Goal: Register for event/course

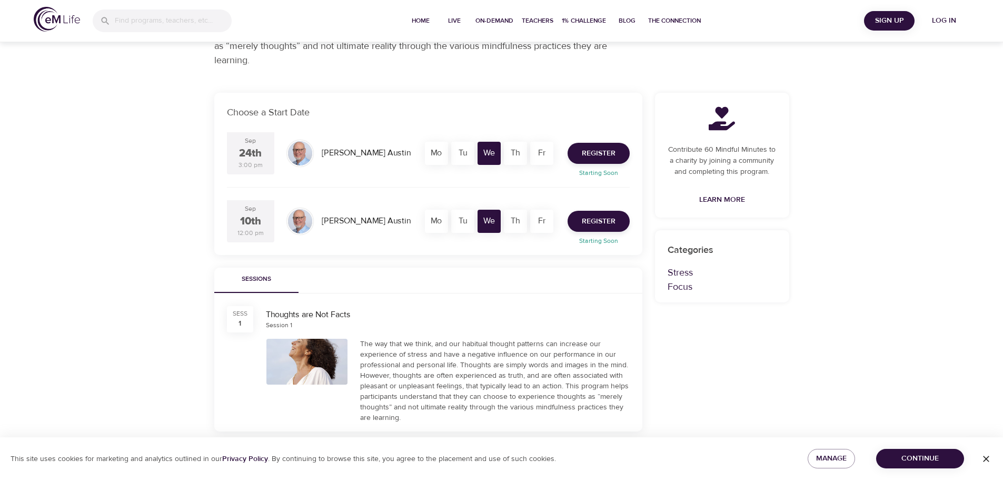
scroll to position [263, 0]
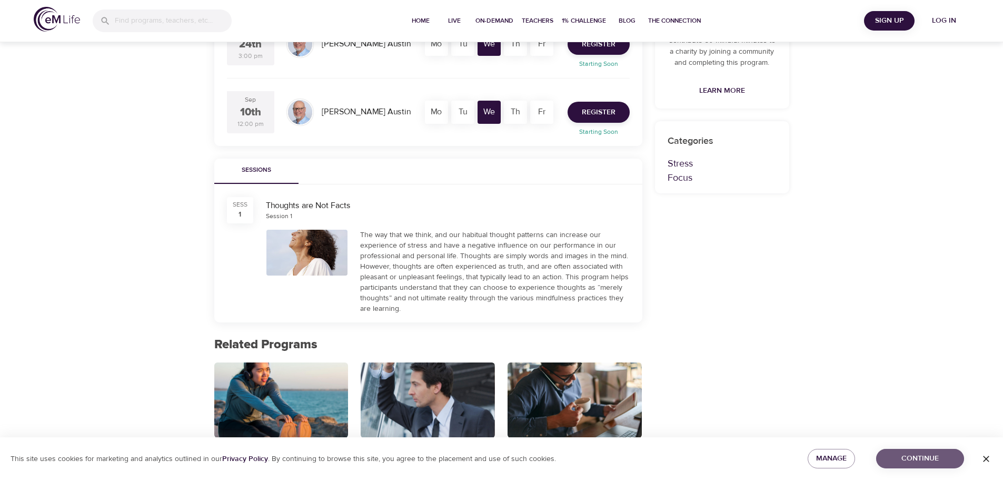
click at [905, 460] on span "Continue" at bounding box center [919, 458] width 71 height 13
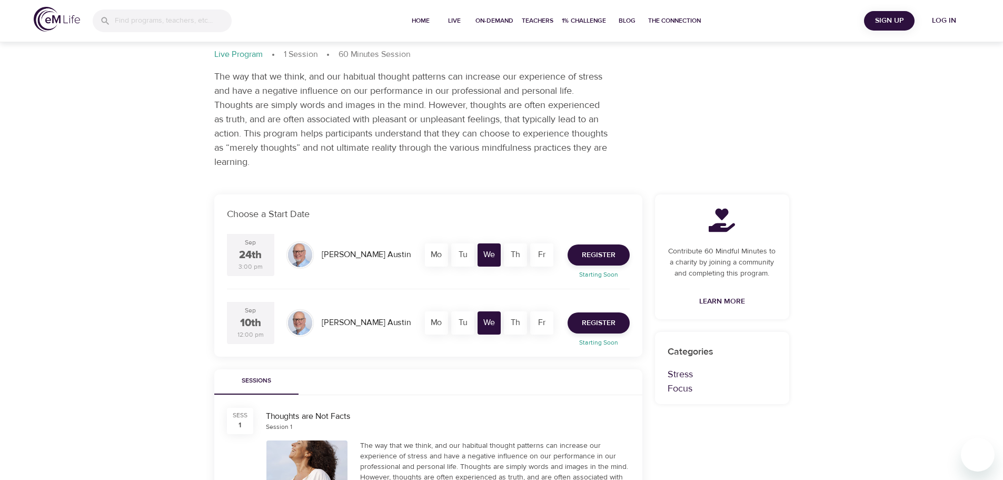
scroll to position [0, 0]
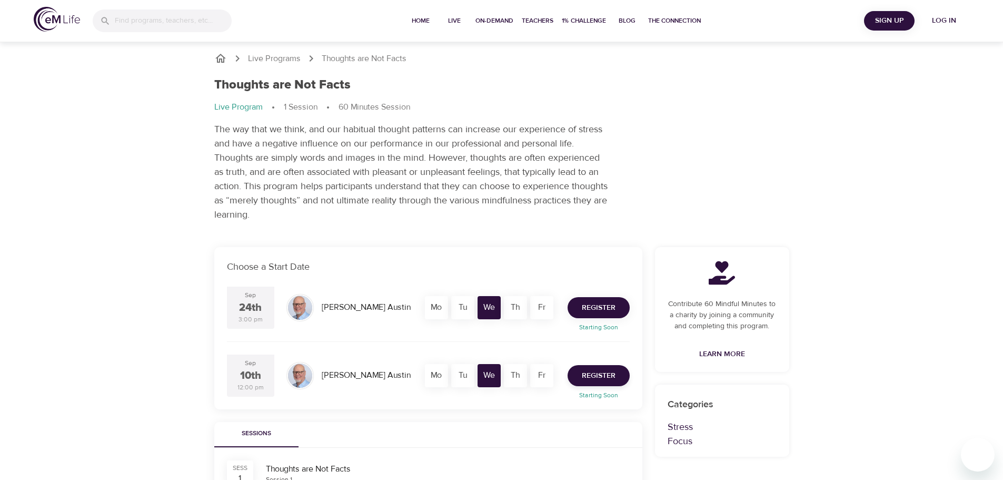
click at [607, 305] on span "Register" at bounding box center [599, 307] width 34 height 13
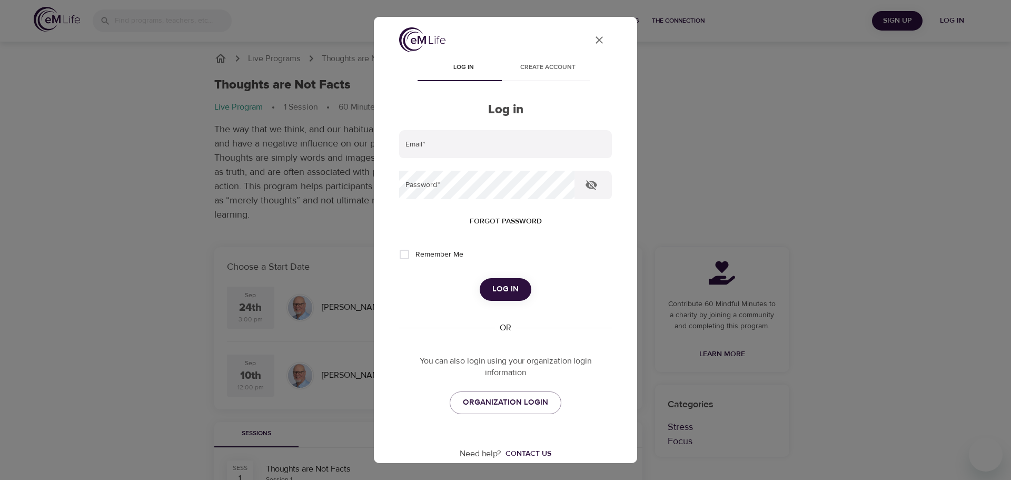
type input "[EMAIL_ADDRESS][PERSON_NAME][DOMAIN_NAME]"
click at [405, 254] on input "Remember Me" at bounding box center [404, 254] width 22 height 22
checkbox input "true"
click at [506, 287] on span "Log in" at bounding box center [505, 289] width 26 height 14
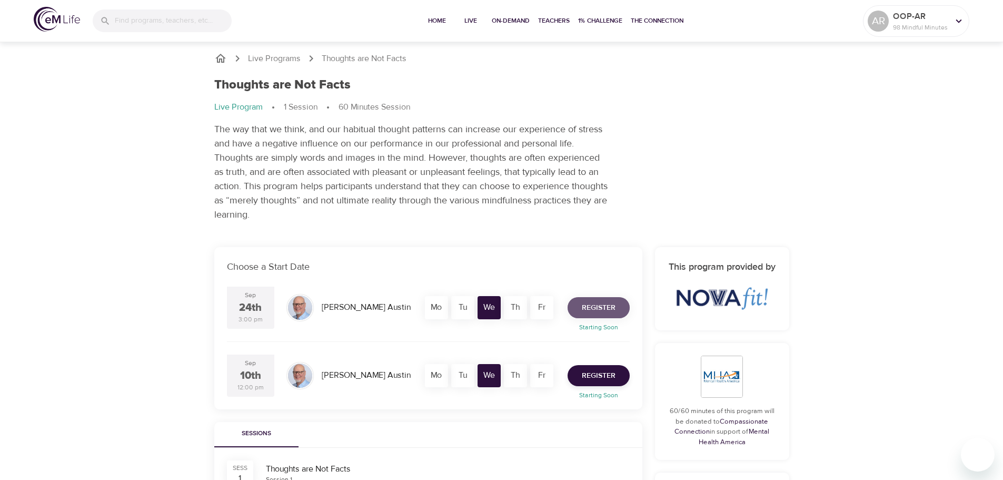
click at [594, 308] on span "Register" at bounding box center [599, 307] width 34 height 13
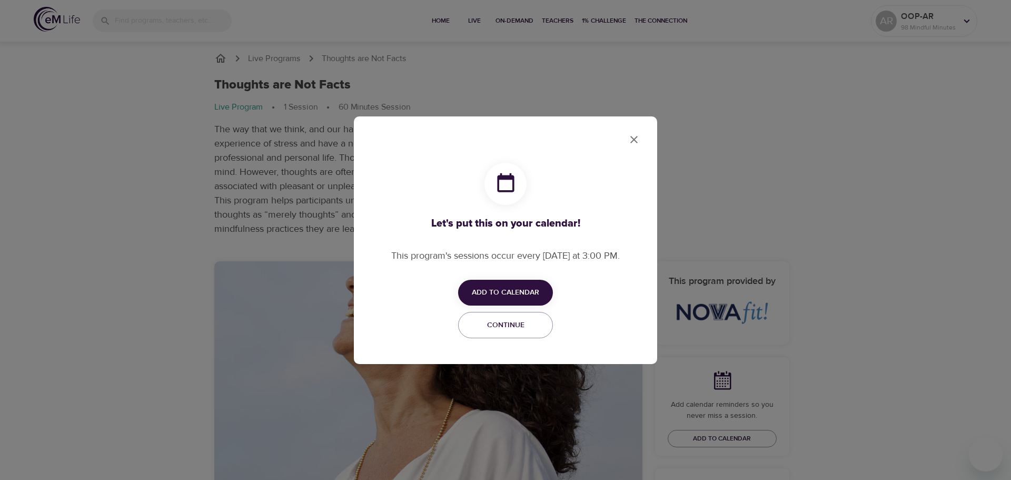
checkbox input "true"
click at [515, 288] on span "Add to Calendar" at bounding box center [505, 292] width 67 height 13
click at [513, 333] on span "Outlook" at bounding box center [512, 333] width 33 height 14
click at [634, 139] on div at bounding box center [505, 240] width 1011 height 480
click at [511, 321] on span "Continue" at bounding box center [505, 324] width 81 height 13
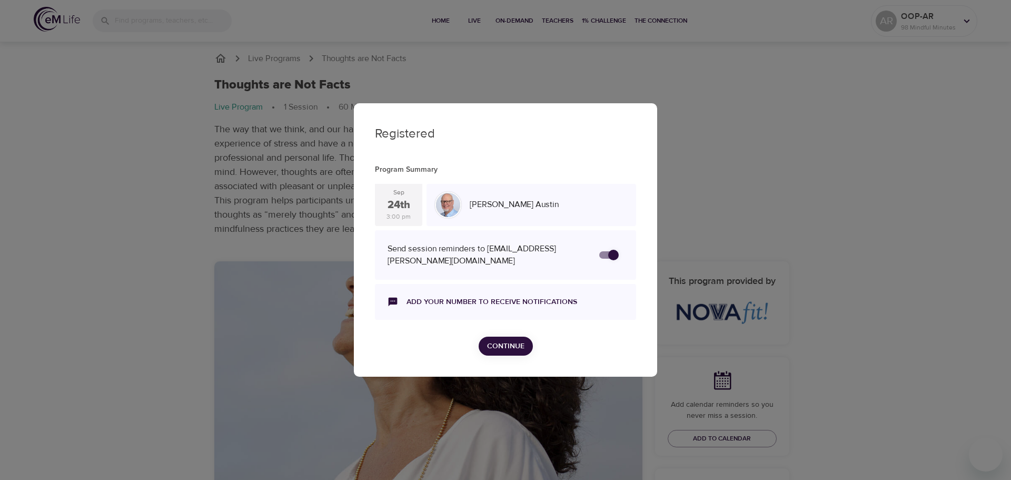
click at [508, 345] on span "Continue" at bounding box center [505, 346] width 37 height 13
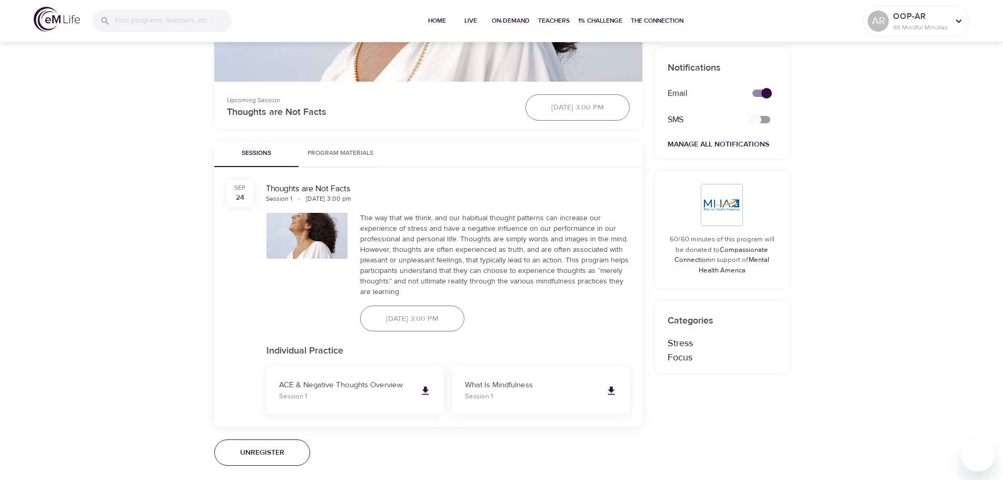
scroll to position [526, 0]
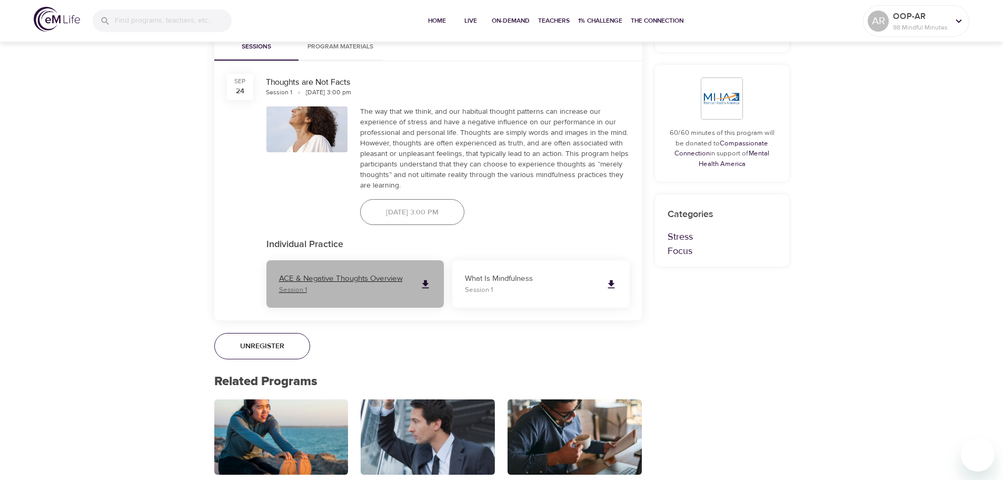
click at [384, 280] on p "ACE & Negative Thoughts Overview" at bounding box center [345, 279] width 132 height 12
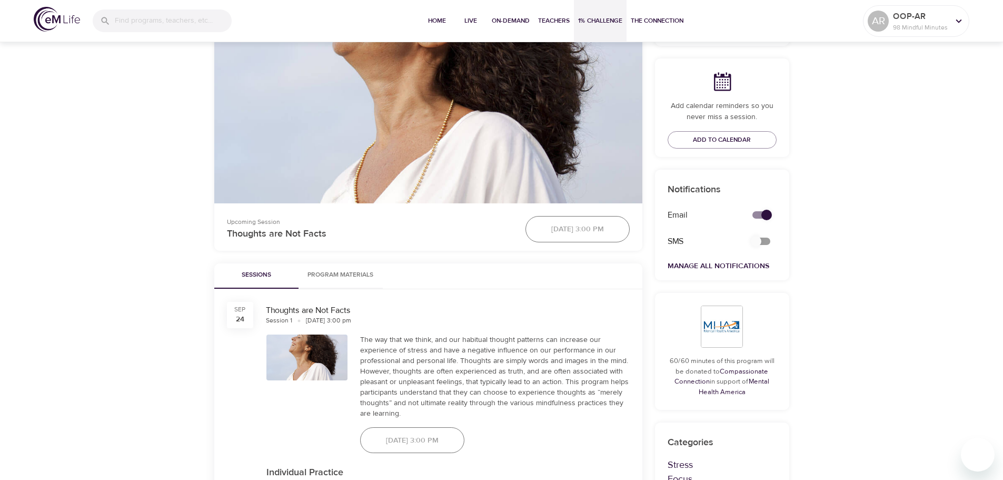
scroll to position [294, 0]
